Goal: Task Accomplishment & Management: Complete application form

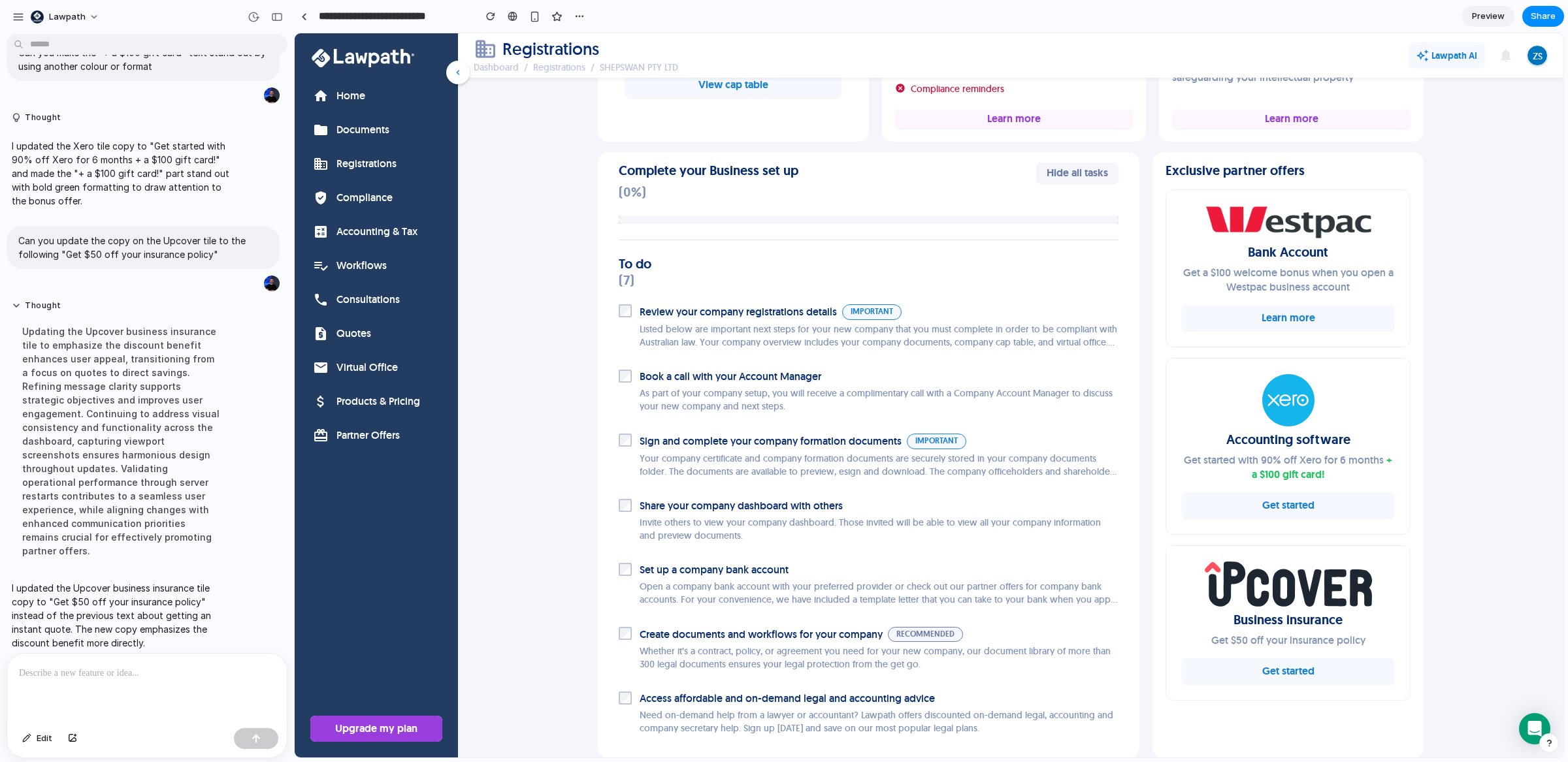
scroll to position [496, 0]
drag, startPoint x: 1181, startPoint y: 454, endPoint x: 1315, endPoint y: 448, distance: 134.1
click at [1350, 462] on div "Get started with 90% off Xero for 6 months + a $100 gift card!" at bounding box center [1287, 465] width 212 height 28
click at [1218, 434] on div "Accounting software Get started with 90% off Xero for 6 months + a $100 gift ca…" at bounding box center [1287, 425] width 212 height 107
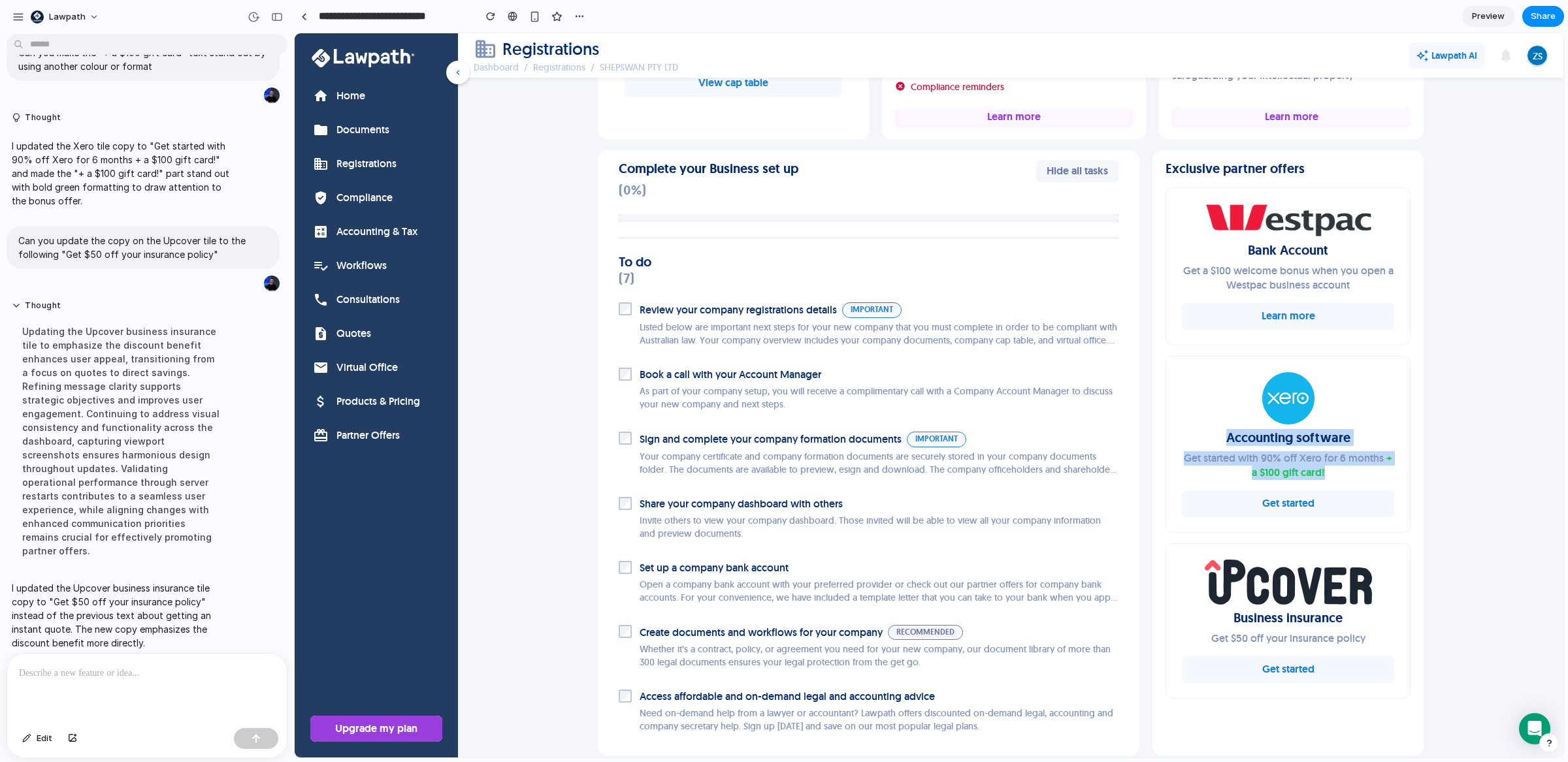
drag, startPoint x: 1216, startPoint y: 434, endPoint x: 1332, endPoint y: 470, distance: 121.5
click at [1332, 470] on div "Accounting software Get started with 90% off Xero for 6 months + a $100 gift ca…" at bounding box center [1287, 425] width 212 height 107
copy div "Accounting software Get started with 90% off Xero for 6 months + a $100 gift ca…"
click at [1438, 329] on div "SHEPSWAN PTY LTD Appoint Lawpath as ASIC Agent edit Edit details share Share Co…" at bounding box center [1011, 334] width 888 height 1420
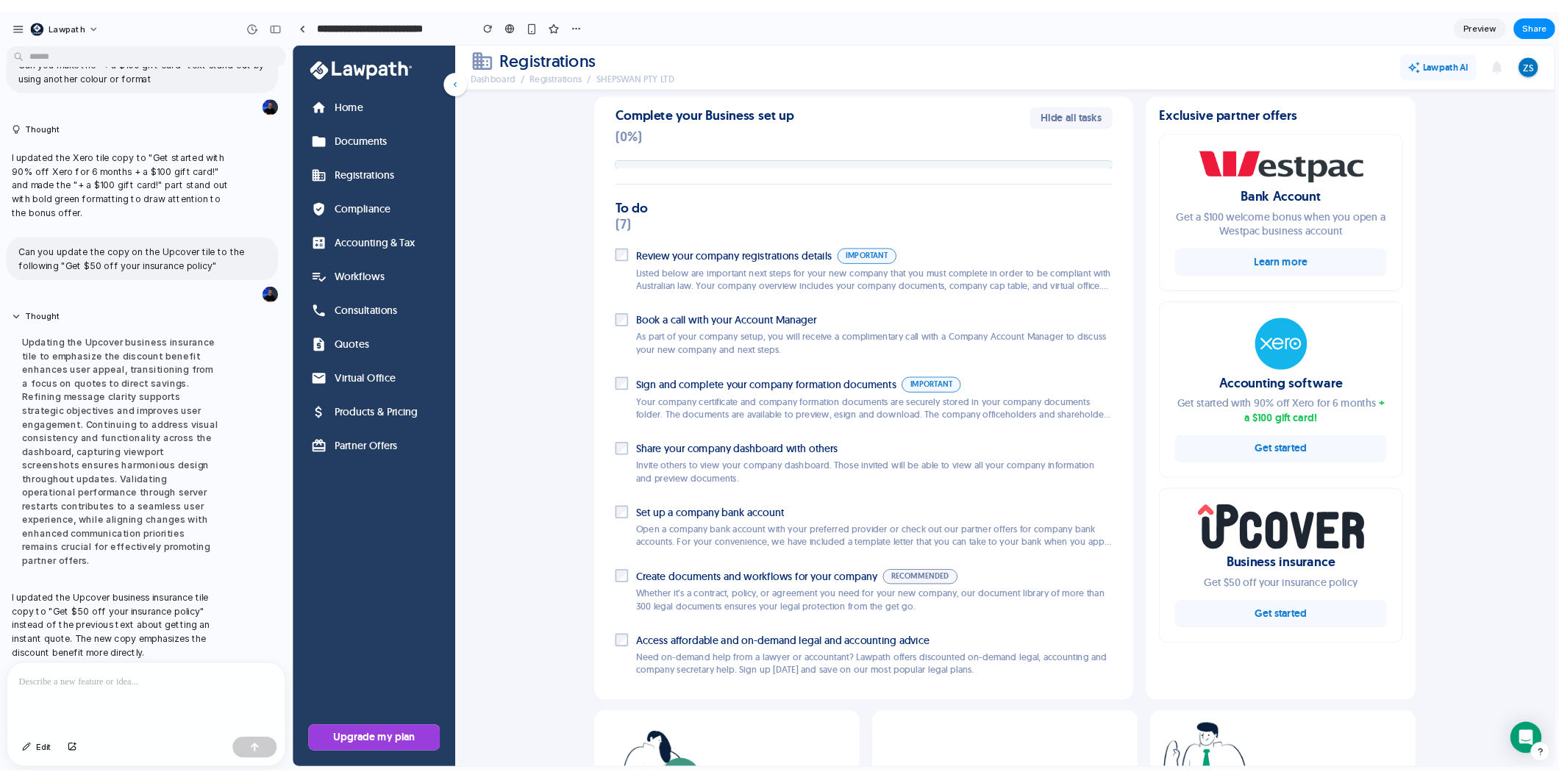
scroll to position [629, 0]
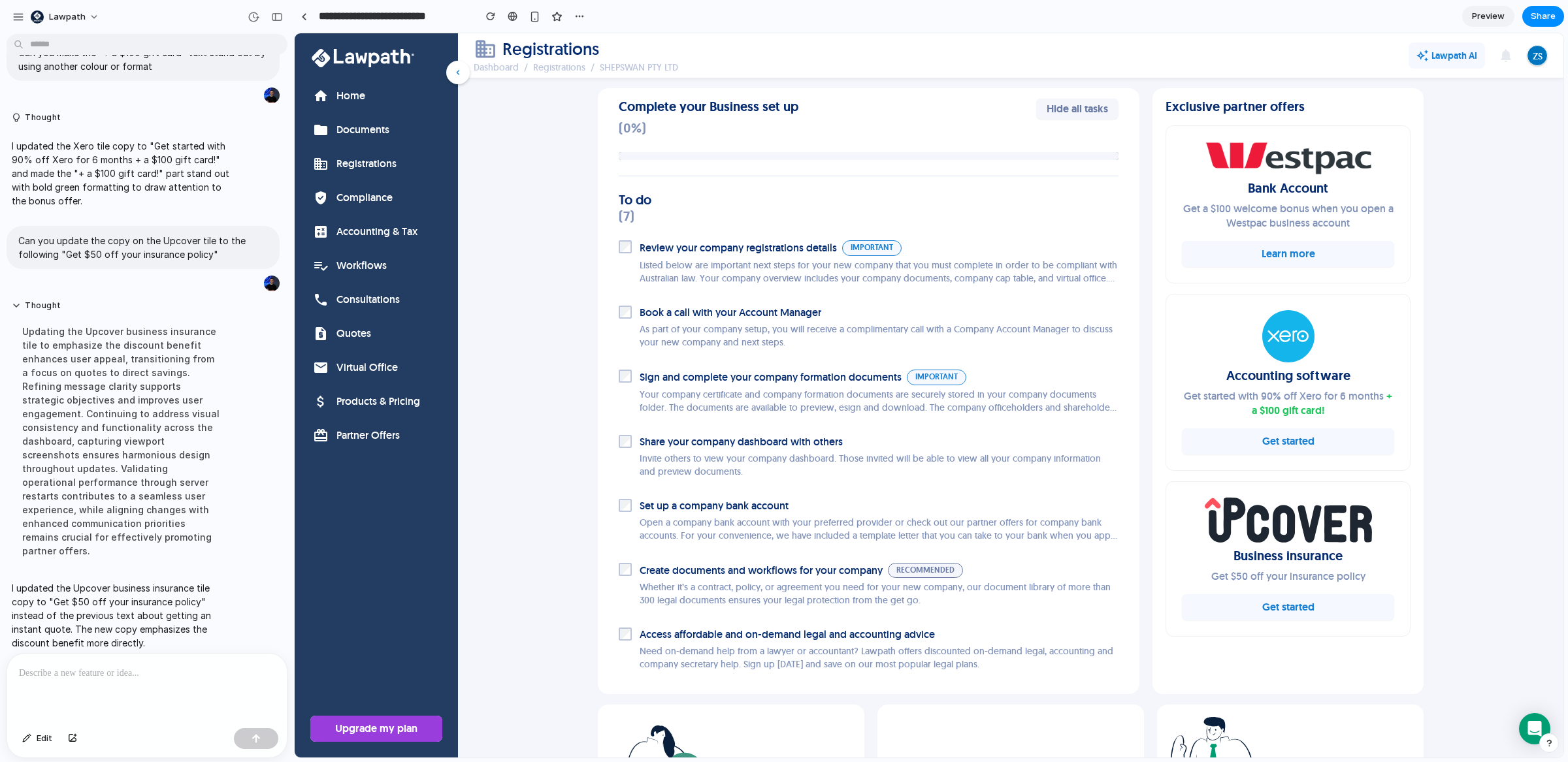
click at [145, 670] on p at bounding box center [147, 673] width 256 height 16
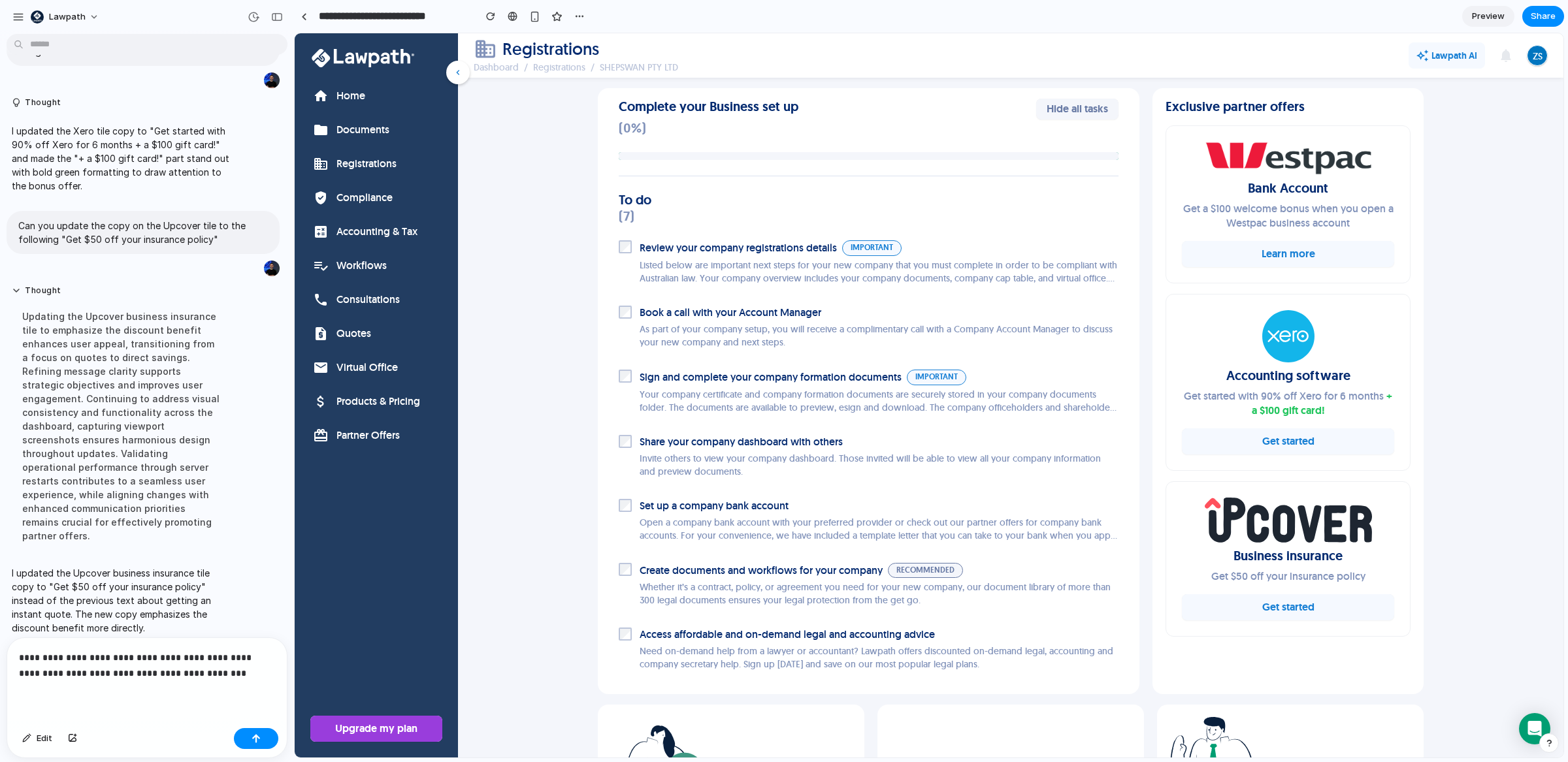
scroll to position [337, 0]
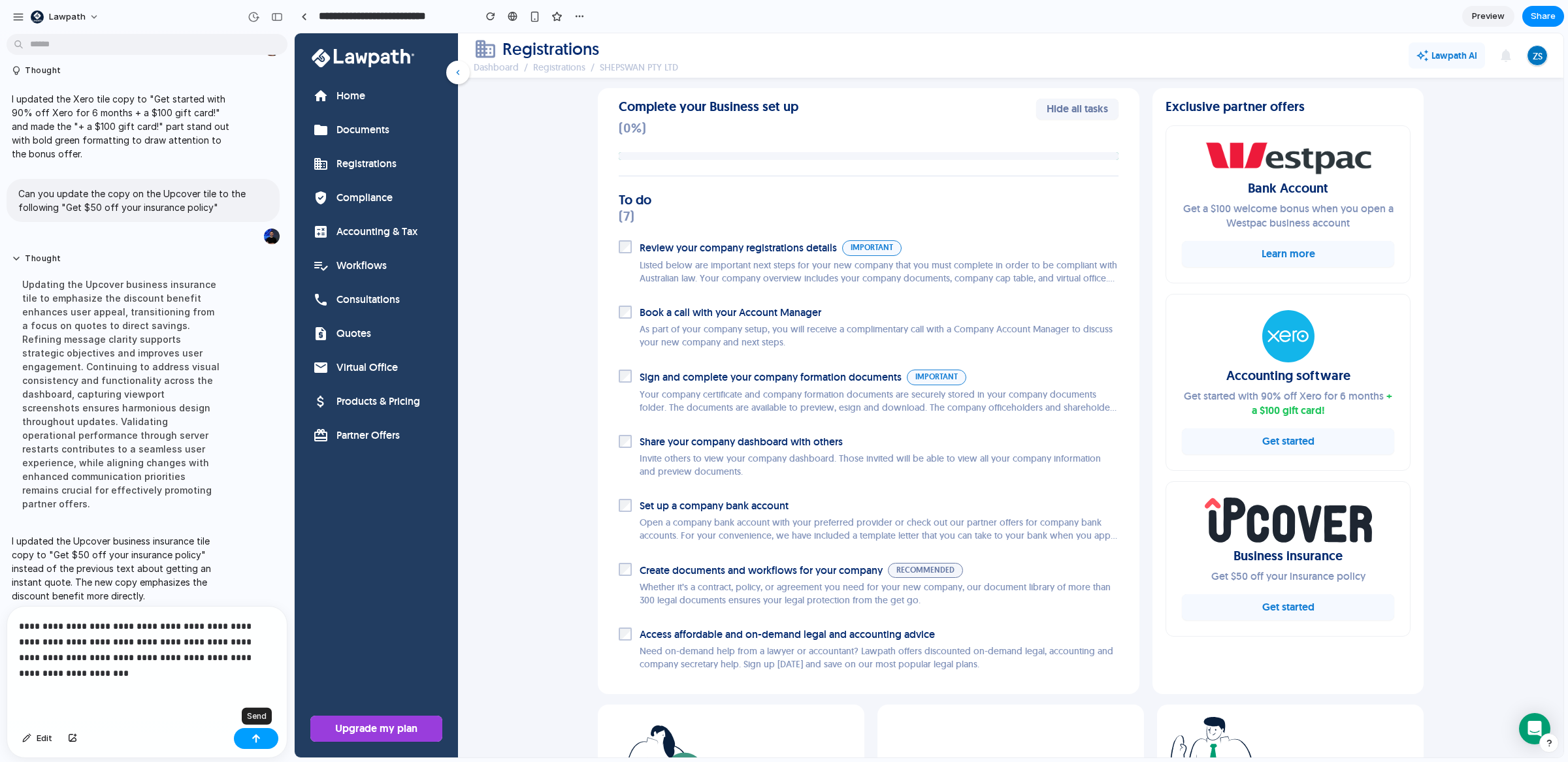
click at [258, 739] on div "button" at bounding box center [256, 739] width 9 height 9
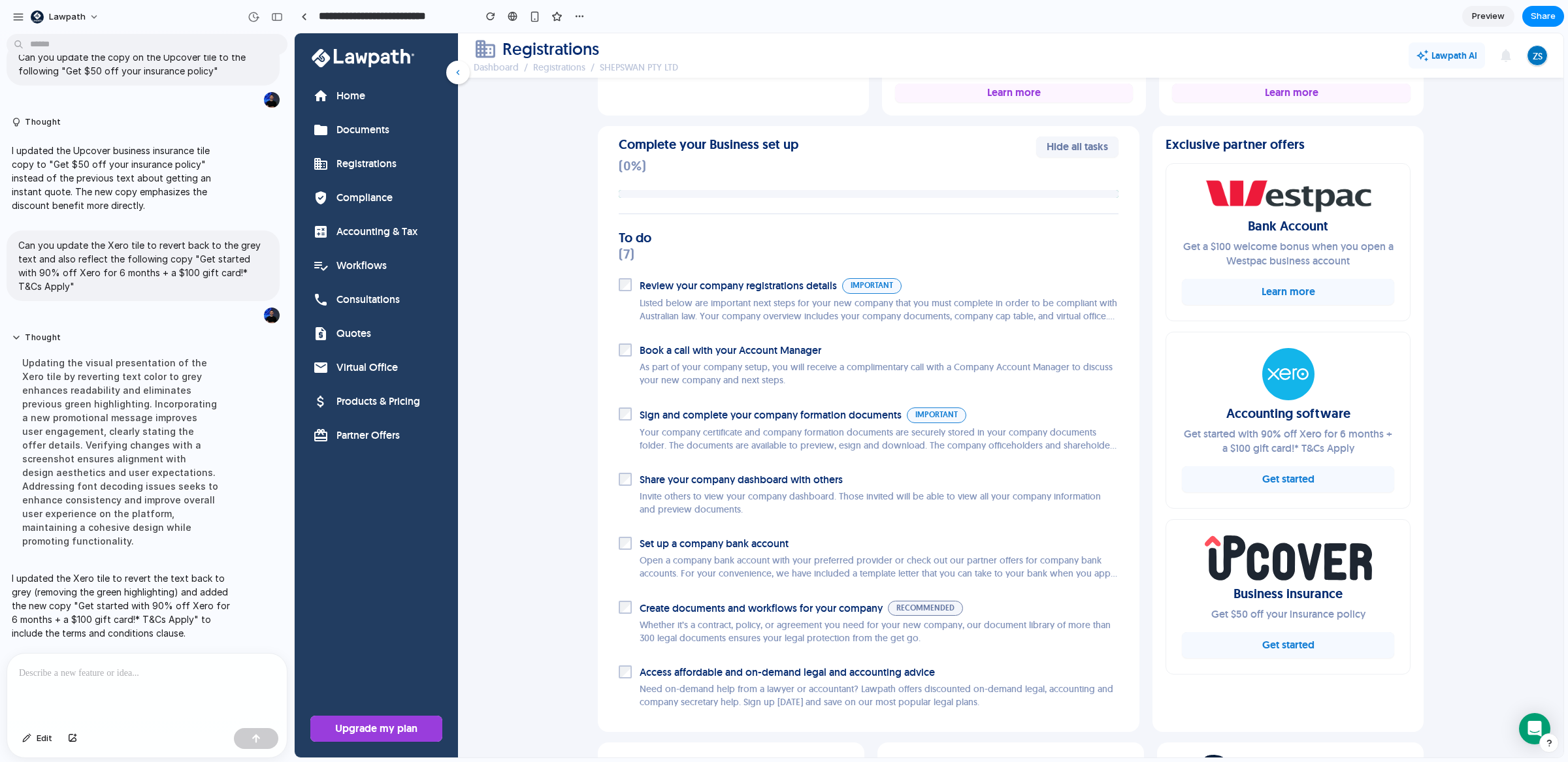
scroll to position [521, 0]
click at [155, 657] on div at bounding box center [147, 688] width 280 height 69
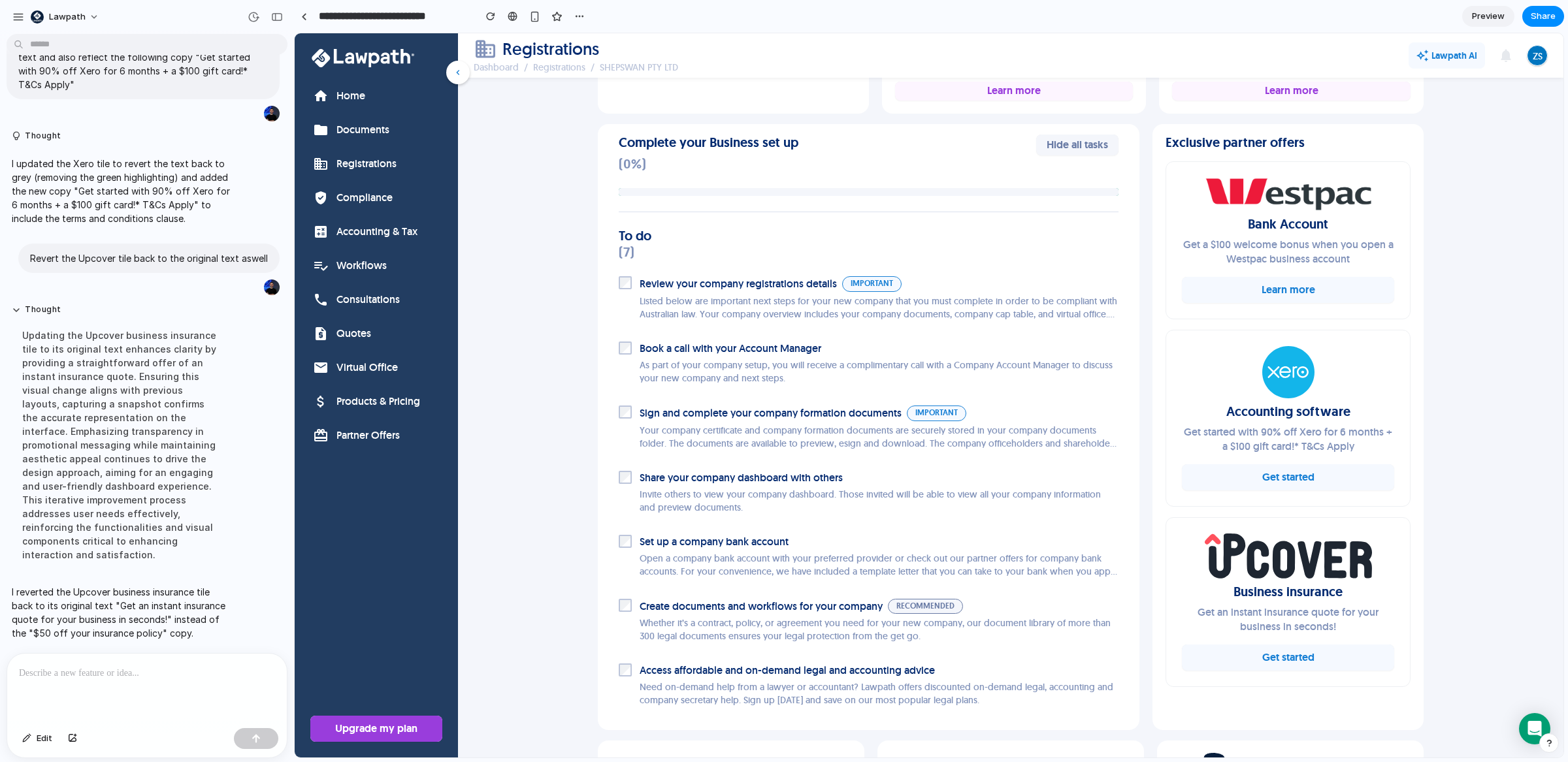
scroll to position [523, 0]
